Goal: Task Accomplishment & Management: Complete application form

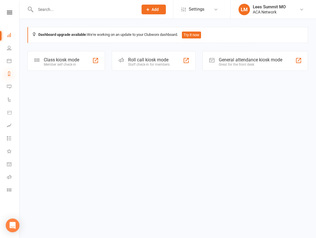
click at [10, 74] on icon at bounding box center [9, 73] width 5 height 5
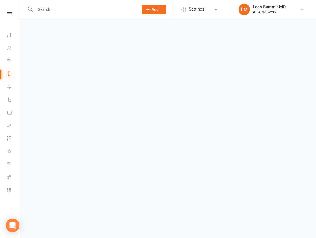
select select "100"
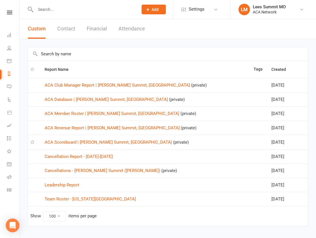
click at [102, 12] on input "text" at bounding box center [84, 9] width 100 height 8
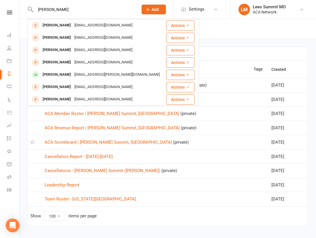
type input "[PERSON_NAME]"
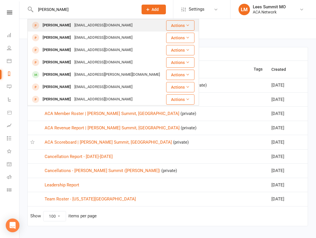
drag, startPoint x: 102, startPoint y: 12, endPoint x: 54, endPoint y: 25, distance: 49.4
click at [54, 25] on div "[PERSON_NAME]" at bounding box center [57, 25] width 32 height 8
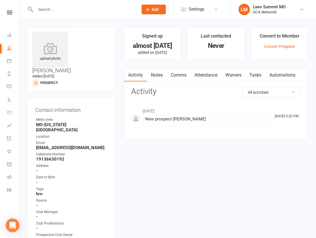
click at [156, 8] on span "Add" at bounding box center [155, 9] width 7 height 5
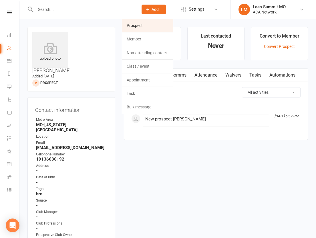
click at [154, 24] on link "Prospect" at bounding box center [147, 25] width 51 height 13
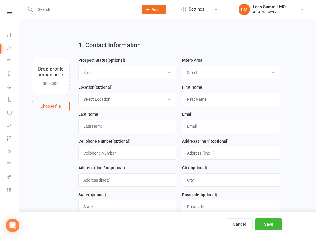
select select "Guest"
select select "MO-[US_STATE][GEOGRAPHIC_DATA]"
select select "13"
type input "Amber"
type input "[PERSON_NAME]"
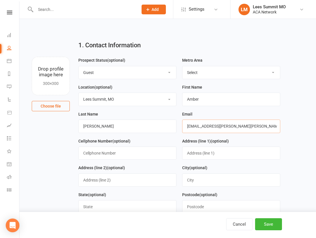
type input "[EMAIL_ADDRESS][PERSON_NAME][PERSON_NAME][DOMAIN_NAME]"
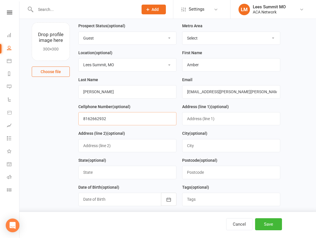
scroll to position [40, 0]
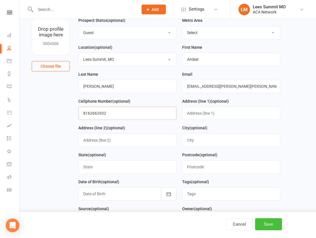
type input "8162662932"
click at [263, 222] on button "Save" at bounding box center [268, 224] width 27 height 12
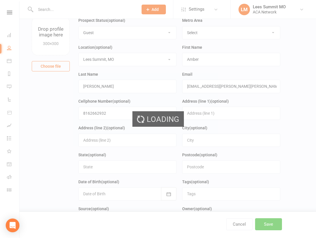
scroll to position [0, 0]
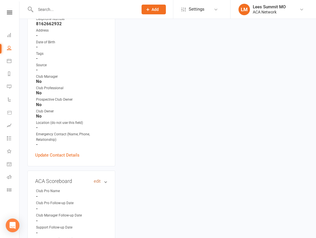
scroll to position [157, 0]
drag, startPoint x: 98, startPoint y: 152, endPoint x: 100, endPoint y: 119, distance: 33.3
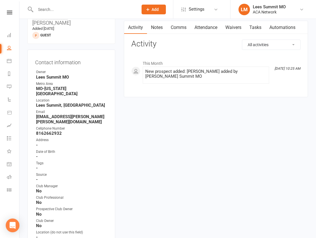
scroll to position [38, 0]
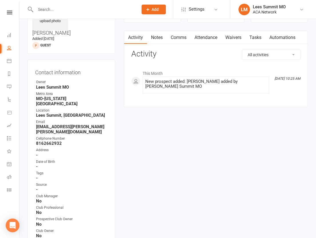
click at [107, 60] on div "Contact information Owner Lees Summit [GEOGRAPHIC_DATA] [GEOGRAPHIC_DATA]-[US_S…" at bounding box center [71, 173] width 88 height 226
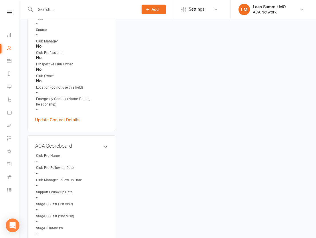
scroll to position [200, 0]
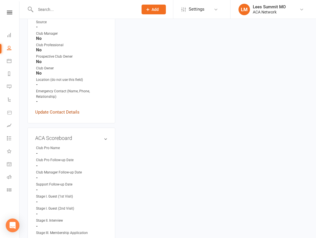
click at [58, 109] on link "Update Contact Details" at bounding box center [57, 112] width 44 height 7
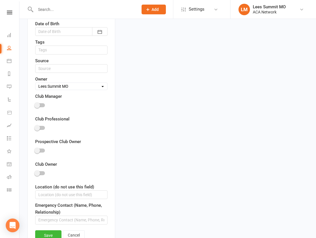
scroll to position [325, 0]
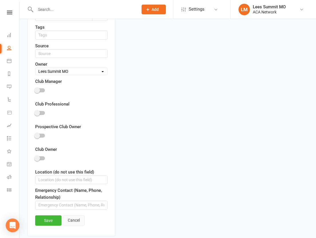
click at [70, 215] on link "Cancel" at bounding box center [74, 220] width 22 height 10
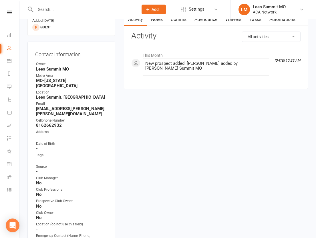
scroll to position [55, 0]
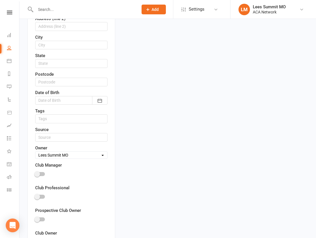
scroll to position [246, 0]
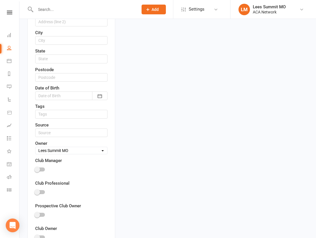
click at [84, 164] on div at bounding box center [71, 170] width 72 height 13
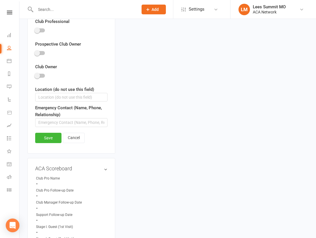
scroll to position [424, 0]
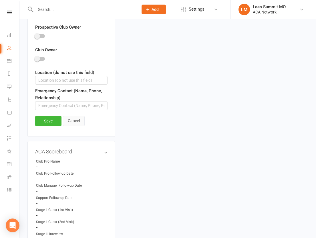
click at [79, 116] on link "Cancel" at bounding box center [74, 121] width 22 height 10
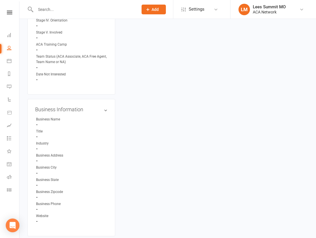
scroll to position [421, 0]
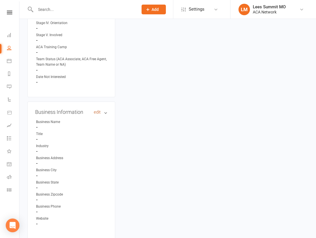
click at [99, 110] on link "edit" at bounding box center [97, 112] width 7 height 5
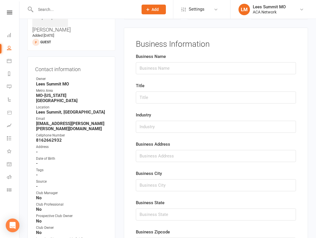
scroll to position [39, 0]
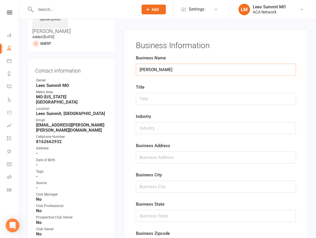
type input "[PERSON_NAME]"
click at [157, 100] on input "text" at bounding box center [216, 99] width 160 height 12
type input "Account Executive"
click at [149, 129] on input "text" at bounding box center [216, 128] width 160 height 12
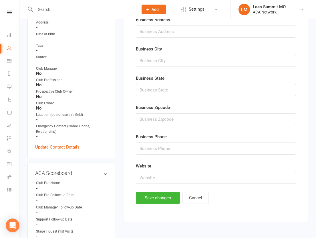
scroll to position [170, 0]
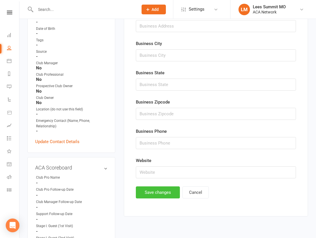
type input "Painting Supplies"
click at [161, 191] on button "Save changes" at bounding box center [158, 192] width 44 height 12
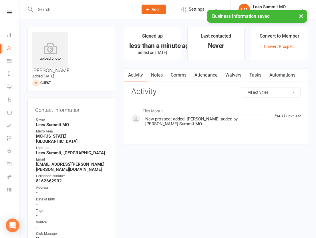
scroll to position [0, 0]
click at [160, 74] on link "Notes" at bounding box center [157, 74] width 20 height 13
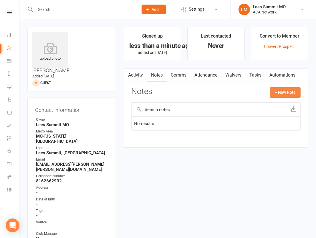
click at [283, 93] on button "+ New Note" at bounding box center [285, 92] width 31 height 10
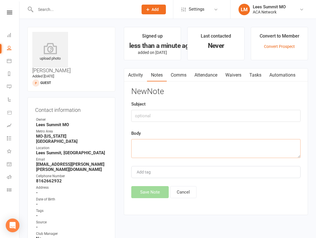
click at [159, 147] on textarea at bounding box center [216, 148] width 170 height 19
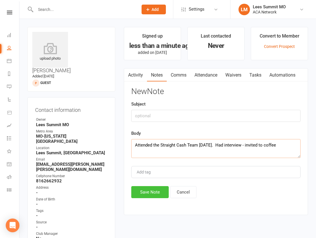
type textarea "Attended the Straight Cash Team [DATE]. Had interview - invited to coffee"
click at [151, 190] on button "Save Note" at bounding box center [150, 192] width 38 height 12
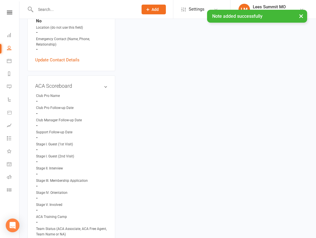
scroll to position [252, 0]
click at [97, 83] on link "edit" at bounding box center [97, 85] width 7 height 5
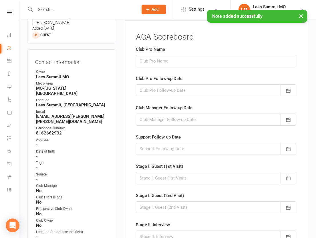
scroll to position [39, 0]
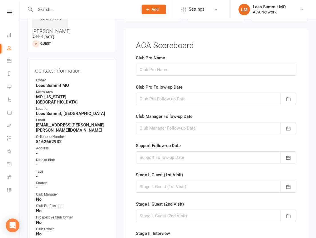
click at [161, 127] on div at bounding box center [216, 128] width 160 height 12
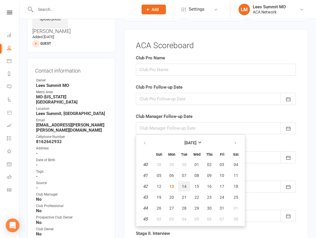
click at [182, 185] on span "14" at bounding box center [184, 186] width 5 height 5
type input "[DATE]"
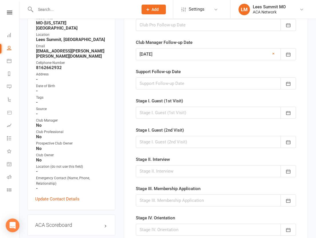
scroll to position [112, 0]
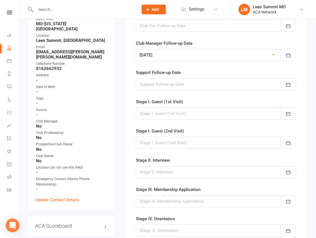
click at [169, 111] on div at bounding box center [216, 113] width 160 height 12
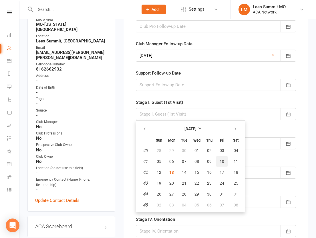
scroll to position [110, 0]
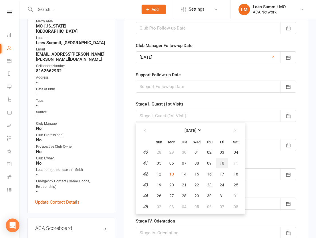
click at [222, 161] on span "10" at bounding box center [222, 163] width 5 height 5
type input "[DATE]"
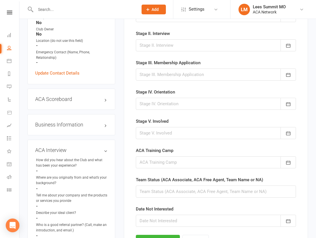
scroll to position [239, 0]
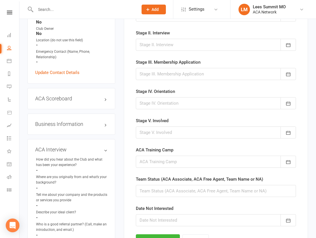
click at [164, 42] on div at bounding box center [216, 45] width 160 height 12
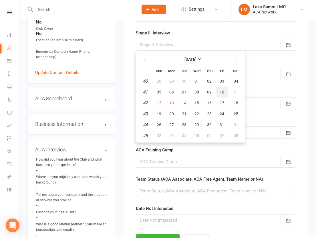
click at [222, 91] on span "10" at bounding box center [222, 92] width 5 height 5
type input "[DATE]"
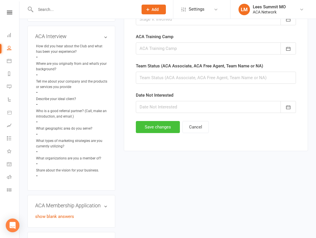
scroll to position [368, 0]
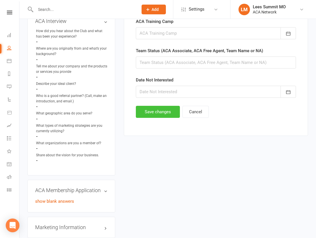
click at [150, 110] on button "Save changes" at bounding box center [158, 112] width 44 height 12
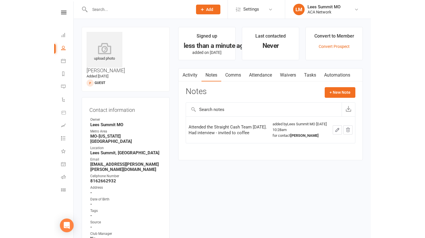
scroll to position [0, 0]
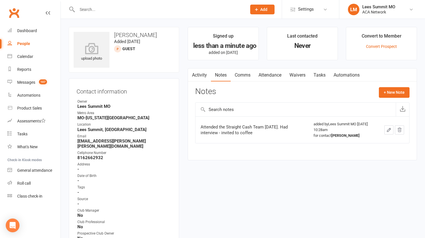
click at [119, 7] on input "text" at bounding box center [158, 9] width 167 height 8
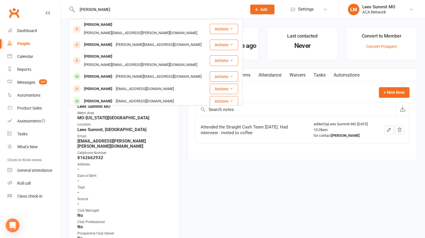
type input "[PERSON_NAME]"
click at [258, 7] on icon at bounding box center [256, 9] width 5 height 5
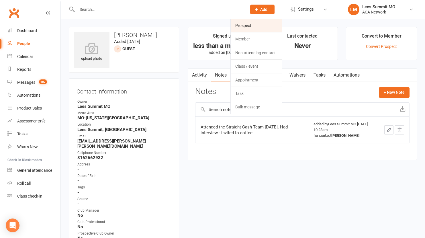
click at [253, 27] on link "Prospect" at bounding box center [255, 25] width 51 height 13
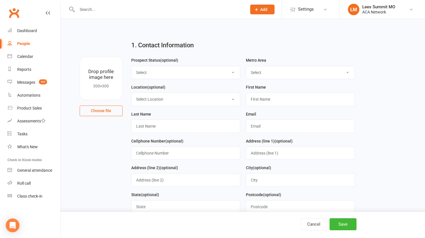
select select "Guest"
select select "MO-[US_STATE][GEOGRAPHIC_DATA]"
select select "13"
type input "[PERSON_NAME]"
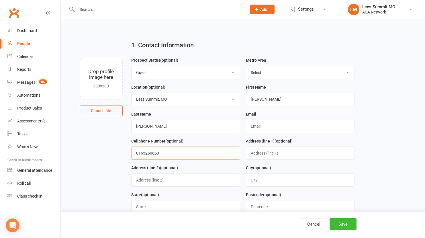
type input "8163250653"
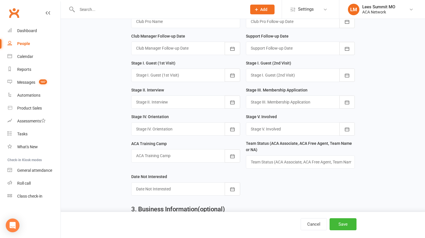
scroll to position [356, 0]
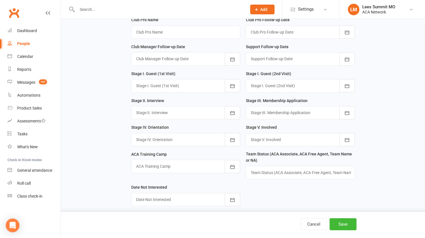
click at [186, 60] on div at bounding box center [185, 58] width 109 height 13
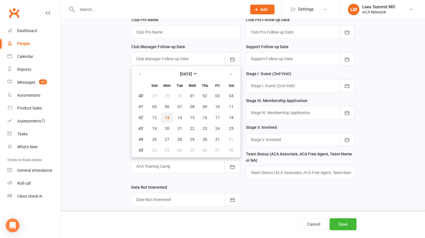
click at [168, 115] on span "13" at bounding box center [167, 117] width 5 height 5
type input "[DATE]"
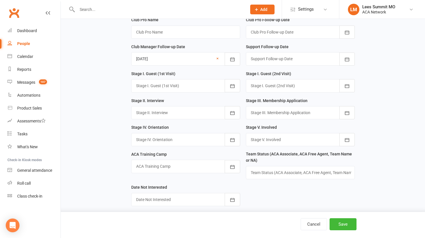
click at [173, 87] on div at bounding box center [185, 85] width 109 height 13
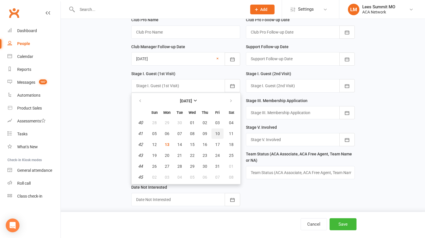
click at [216, 131] on span "10" at bounding box center [217, 133] width 5 height 5
type input "[DATE]"
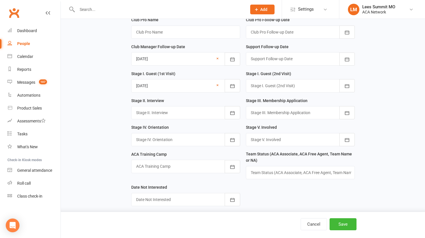
click at [190, 113] on div at bounding box center [185, 112] width 109 height 13
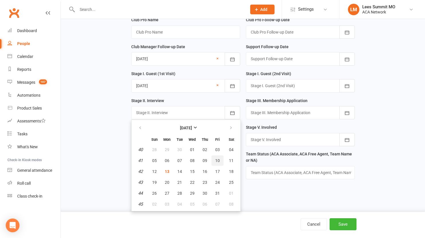
click at [218, 158] on span "10" at bounding box center [217, 160] width 5 height 5
type input "[DATE]"
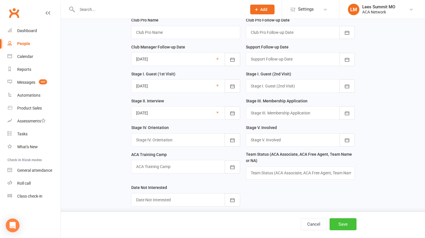
scroll to position [356, 0]
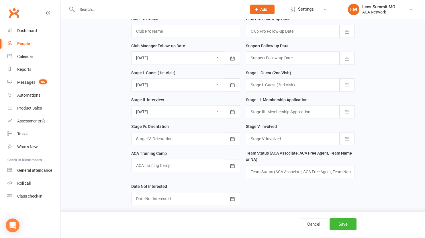
drag, startPoint x: 340, startPoint y: 224, endPoint x: 286, endPoint y: 182, distance: 67.8
click at [293, 189] on main "1. Contact Information Drop profile image here 300×300 Choose file Prospect Sta…" at bounding box center [243, 159] width 348 height 959
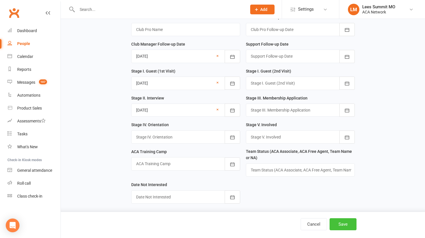
scroll to position [358, 0]
click at [316, 224] on button "Save" at bounding box center [342, 224] width 27 height 12
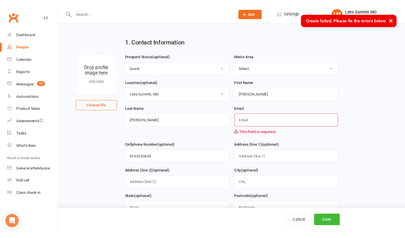
scroll to position [5, 0]
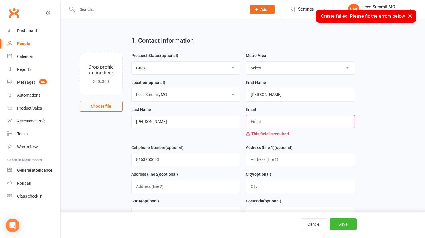
click at [265, 123] on input "text" at bounding box center [300, 121] width 109 height 13
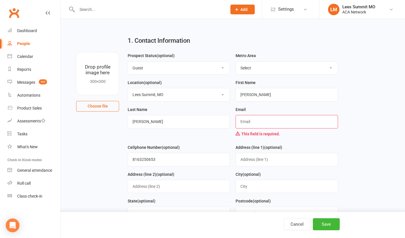
drag, startPoint x: 327, startPoint y: 222, endPoint x: 312, endPoint y: 128, distance: 95.4
click at [277, 122] on input "text" at bounding box center [287, 121] width 102 height 13
type input "[PERSON_NAME][EMAIL_ADDRESS][PERSON_NAME][DOMAIN_NAME]"
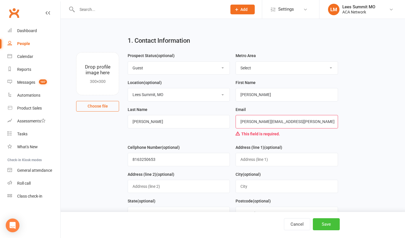
click at [316, 223] on button "Save" at bounding box center [326, 224] width 27 height 12
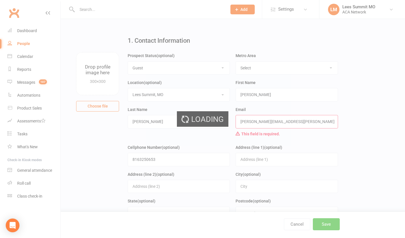
scroll to position [0, 0]
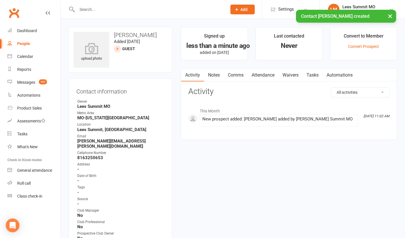
click at [177, 76] on main "Signed up less than a minute ago added on [DATE] Last contacted Never Convert t…" at bounding box center [289, 86] width 225 height 119
